Goal: Task Accomplishment & Management: Complete application form

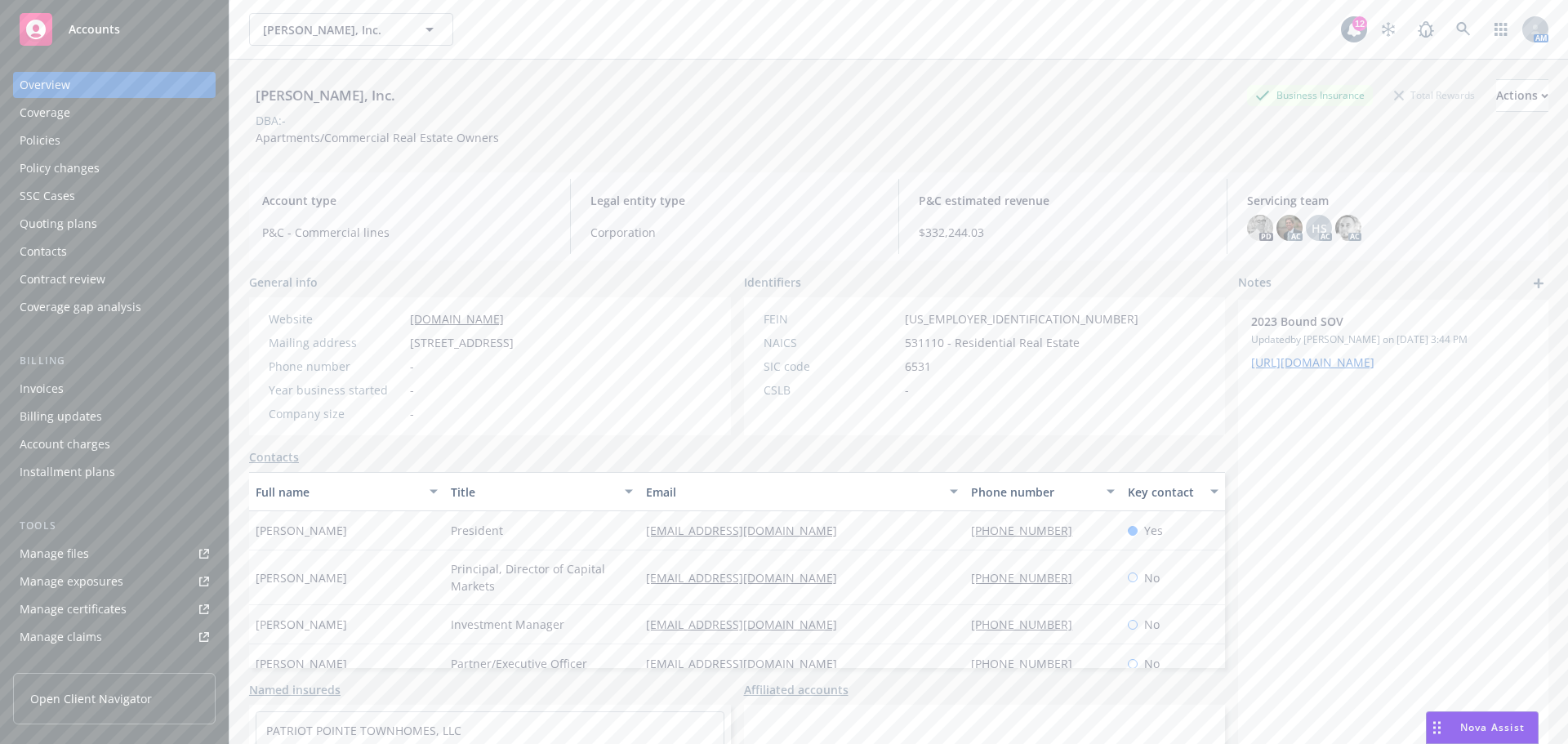
click at [58, 160] on div "Policy changes" at bounding box center [59, 168] width 80 height 26
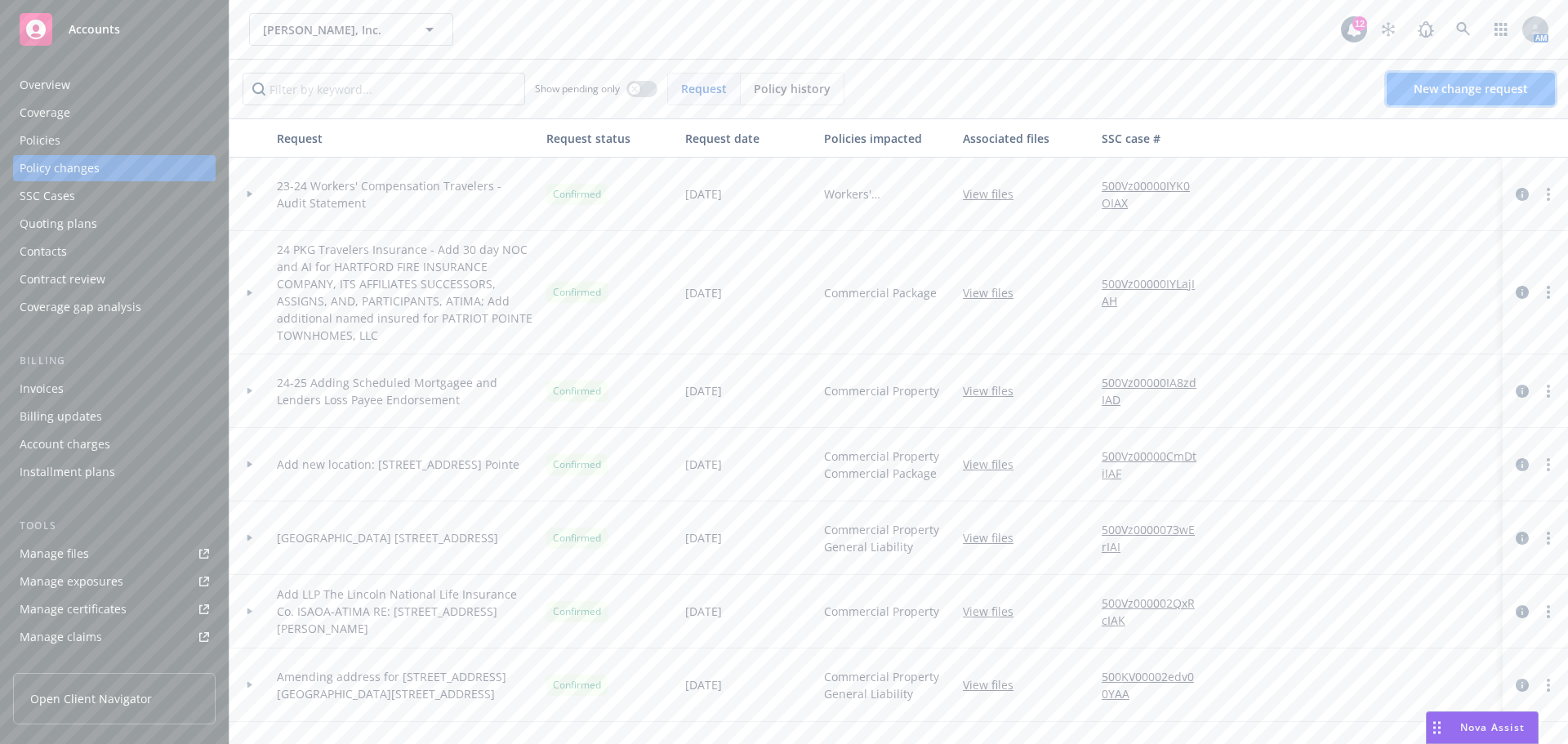
click at [1496, 89] on span "New change request" at bounding box center [1470, 88] width 114 height 16
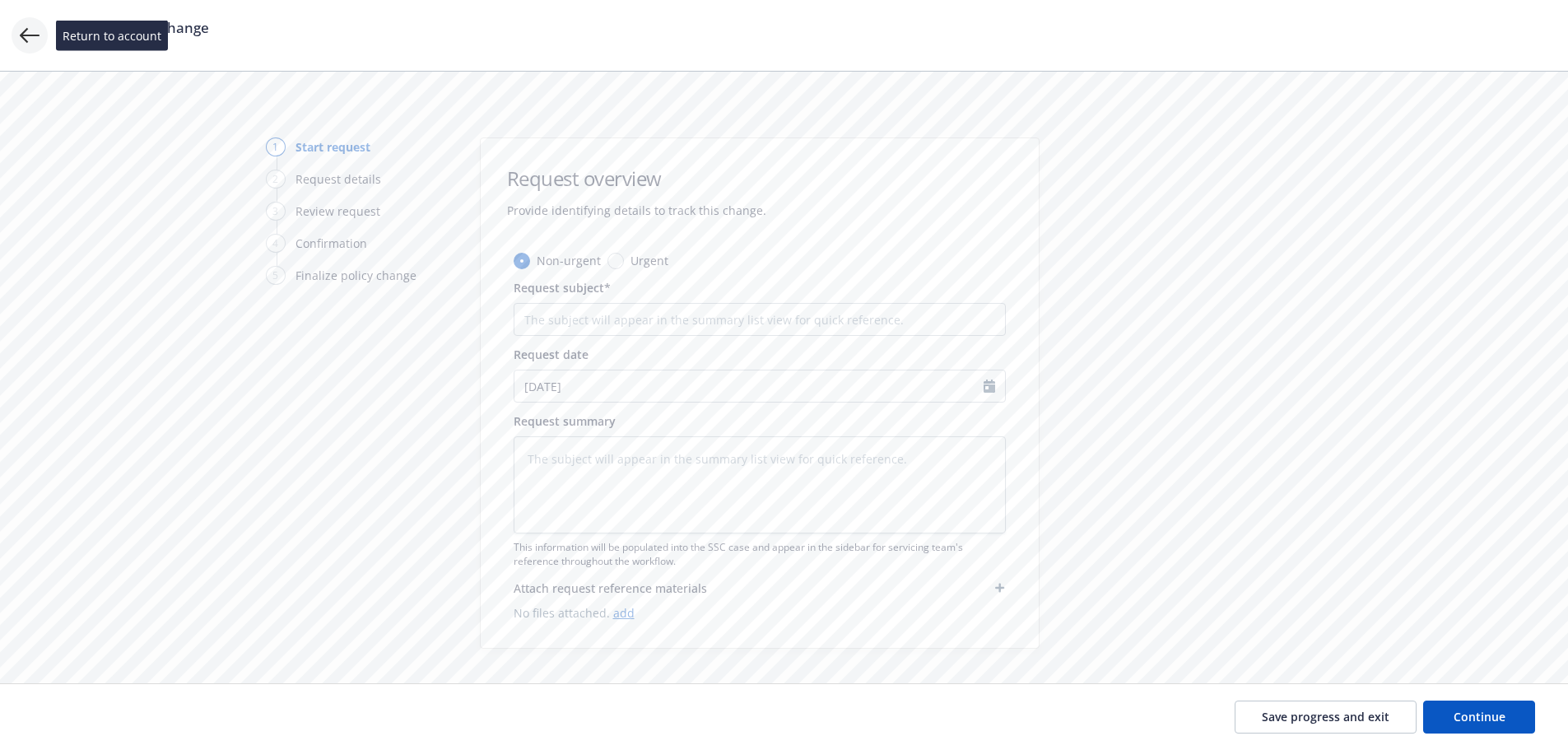
click at [24, 30] on icon at bounding box center [29, 35] width 19 height 19
type textarea "x"
